Goal: Navigation & Orientation: Find specific page/section

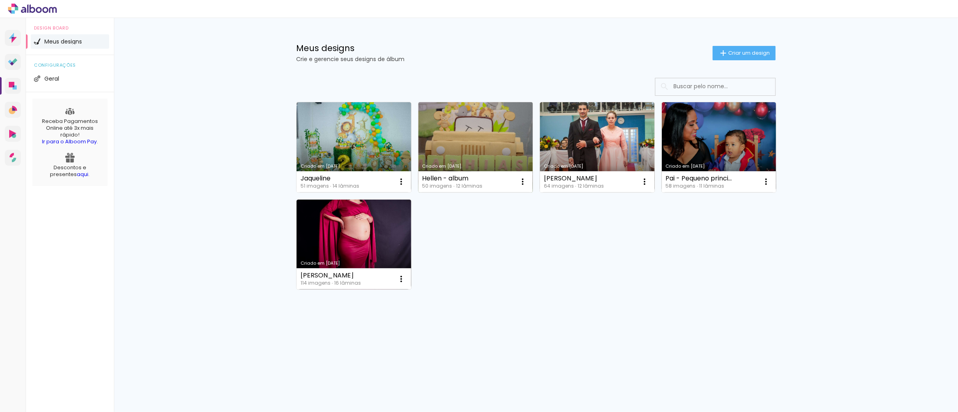
drag, startPoint x: 418, startPoint y: 180, endPoint x: 484, endPoint y: 176, distance: 66.0
click at [484, 176] on div "Hellen - album 50 imagens ∙ 12 lâminas Abrir Fazer uma cópia Excluir" at bounding box center [475, 181] width 115 height 21
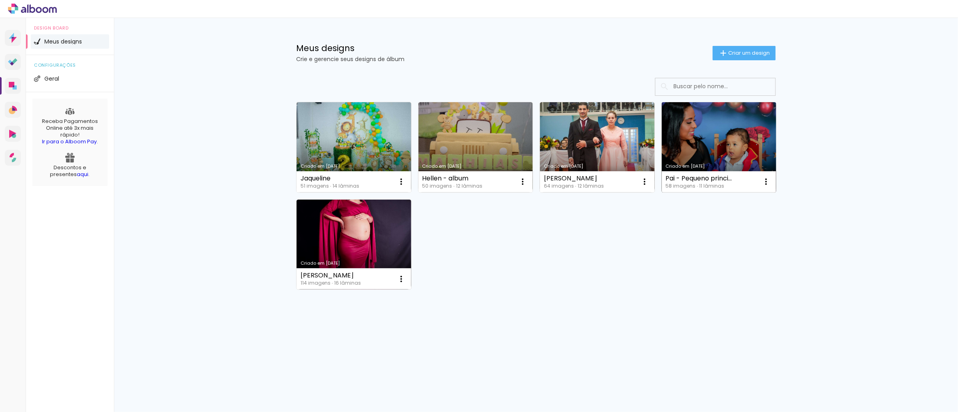
drag, startPoint x: 661, startPoint y: 180, endPoint x: 743, endPoint y: 180, distance: 82.3
click at [743, 180] on div "Pai - Pequeno principe 58 imagens ∙ 11 lâminas Abrir Fazer uma cópia Excluir" at bounding box center [719, 181] width 115 height 21
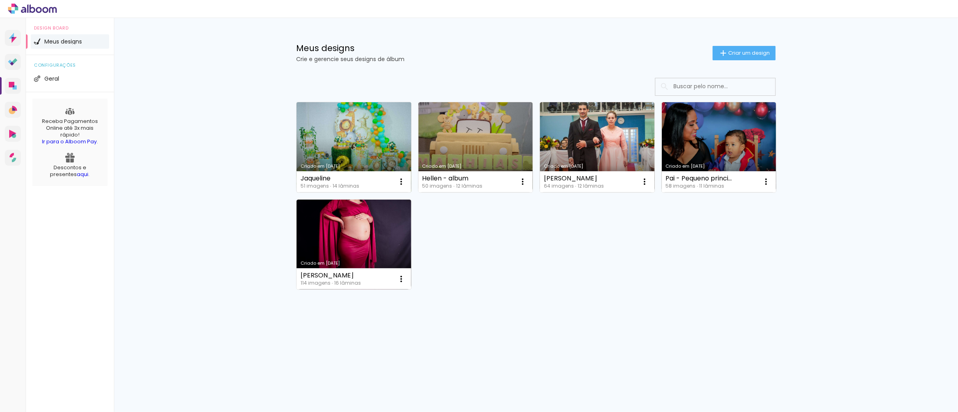
drag, startPoint x: 518, startPoint y: 73, endPoint x: 301, endPoint y: 178, distance: 241.0
click at [301, 178] on div "Jaqueline" at bounding box center [329, 178] width 59 height 6
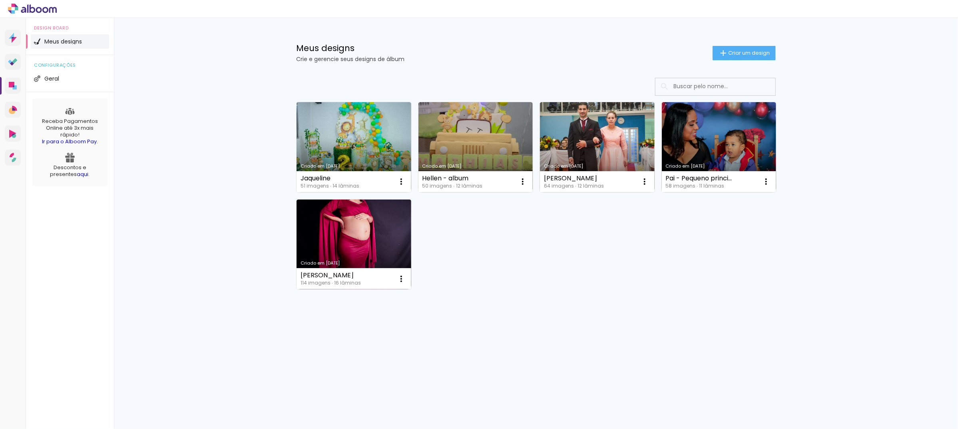
click at [45, 8] on icon at bounding box center [45, 10] width 6 height 6
click at [16, 86] on icon at bounding box center [15, 87] width 4 height 4
click at [332, 40] on div "Meus designs Crie e gerencie seus designs de álbum Criar um design" at bounding box center [535, 44] width 519 height 52
click at [10, 42] on icon at bounding box center [13, 38] width 8 height 10
